Goal: Navigation & Orientation: Go to known website

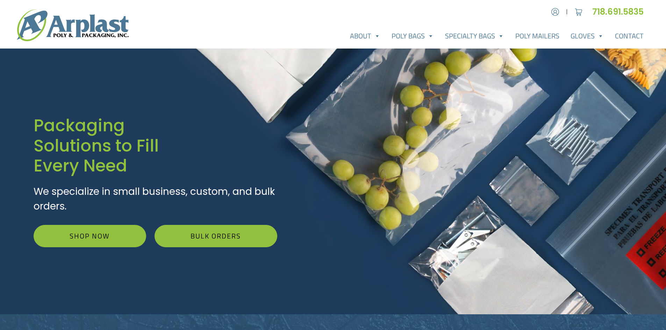
type input "MR"
click at [72, 29] on img at bounding box center [73, 25] width 112 height 32
type input "MR"
click at [615, 13] on link "718.691.5835" at bounding box center [620, 12] width 57 height 12
click at [52, 30] on img at bounding box center [73, 25] width 112 height 32
